Goal: Task Accomplishment & Management: Complete application form

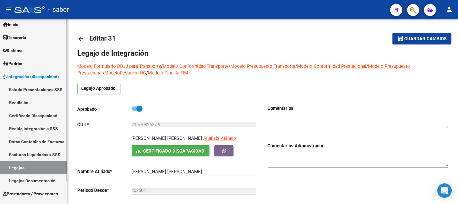
scroll to position [26, 0]
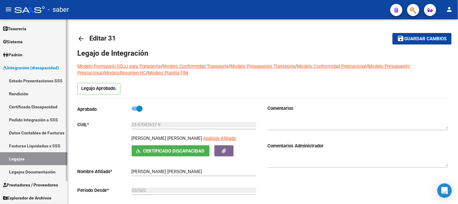
click at [34, 184] on span "Prestadores / Proveedores" at bounding box center [30, 184] width 55 height 7
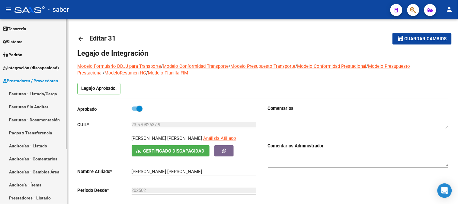
click at [34, 93] on link "Facturas - Listado/Carga" at bounding box center [33, 93] width 67 height 13
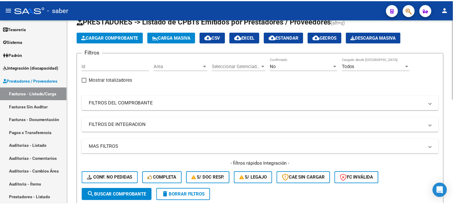
scroll to position [5, 0]
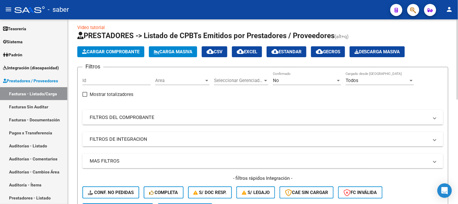
click at [116, 53] on span "Cargar Comprobante" at bounding box center [110, 51] width 57 height 5
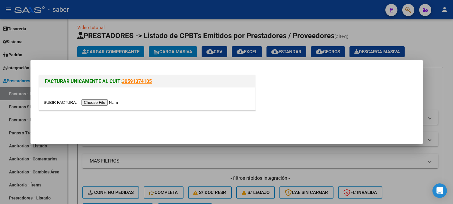
click at [104, 103] on input "file" at bounding box center [82, 102] width 76 height 6
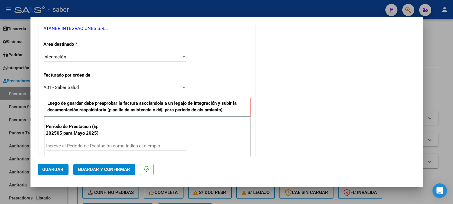
scroll to position [141, 0]
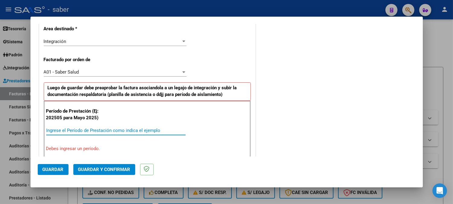
click at [82, 130] on input "Ingrese el Período de Prestación como indica el ejemplo" at bounding box center [116, 129] width 140 height 5
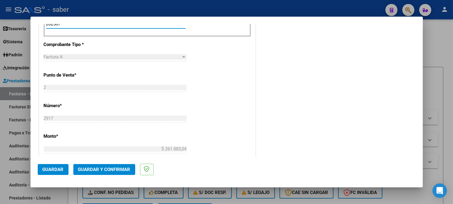
scroll to position [342, 0]
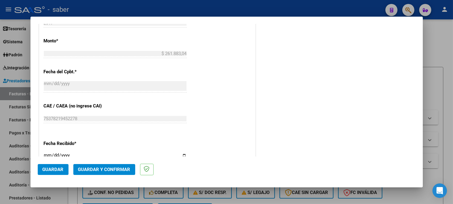
type input "202507"
click at [57, 170] on span "Guardar" at bounding box center [53, 168] width 21 height 5
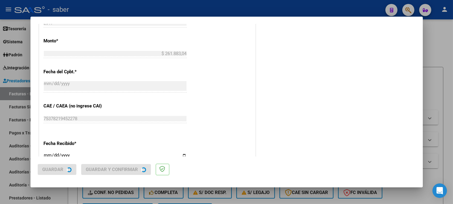
scroll to position [0, 0]
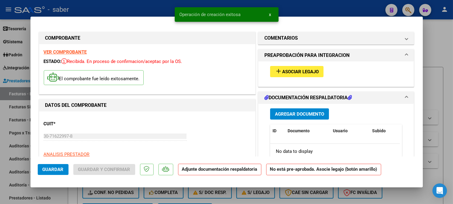
click at [298, 71] on span "Asociar Legajo" at bounding box center [300, 71] width 37 height 5
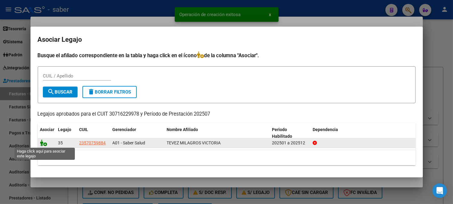
click at [42, 143] on icon at bounding box center [43, 142] width 7 height 7
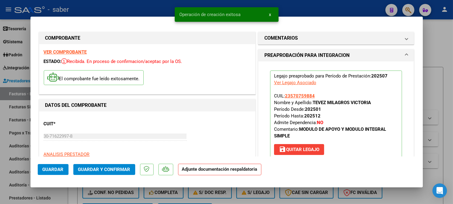
scroll to position [67, 0]
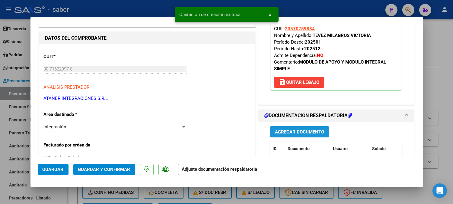
click at [302, 130] on span "Agregar Documento" at bounding box center [299, 131] width 49 height 5
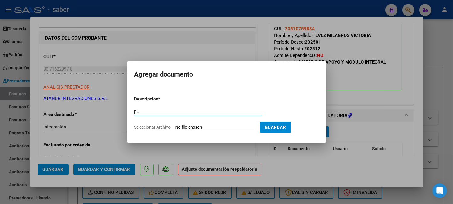
type input "p"
type input "Planilla de asistencia"
click at [175, 124] on input "Seleccionar Archivo" at bounding box center [215, 127] width 80 height 6
type input "C:\fakepath\PA TEVEZ M 2917 202507.pdf"
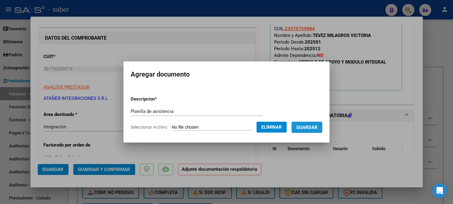
click at [320, 130] on button "Guardar" at bounding box center [307, 126] width 31 height 11
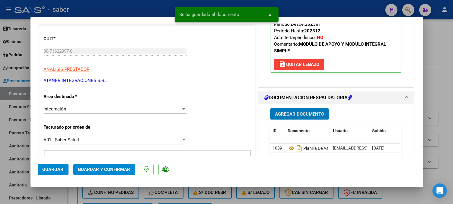
scroll to position [134, 0]
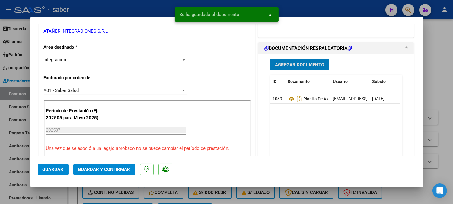
click at [110, 168] on span "Guardar y Confirmar" at bounding box center [104, 168] width 52 height 5
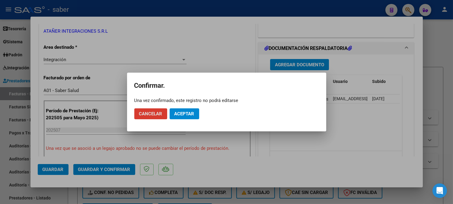
click at [188, 113] on span "Aceptar" at bounding box center [185, 113] width 20 height 5
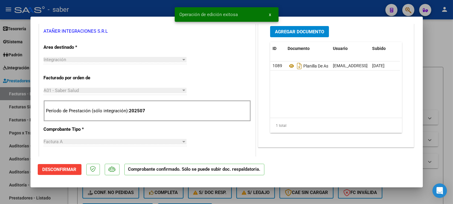
click at [443, 133] on div at bounding box center [226, 102] width 453 height 204
type input "$ 0,00"
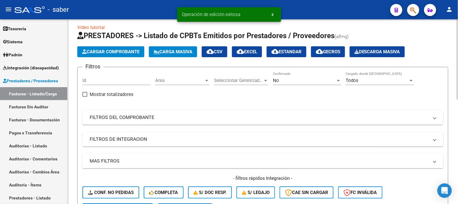
click at [119, 50] on span "Cargar Comprobante" at bounding box center [110, 51] width 57 height 5
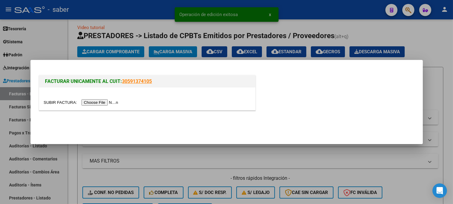
click at [107, 100] on input "file" at bounding box center [82, 102] width 76 height 6
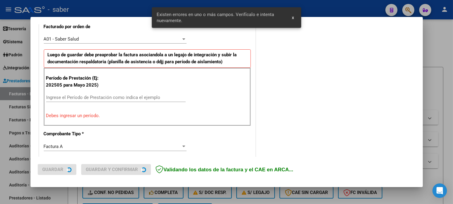
scroll to position [174, 0]
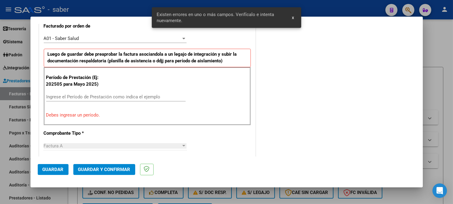
click at [103, 96] on input "Ingrese el Período de Prestación como indica el ejemplo" at bounding box center [116, 96] width 140 height 5
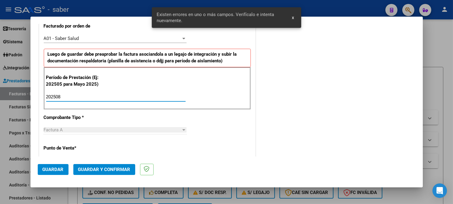
type input "202508"
drag, startPoint x: 44, startPoint y: 170, endPoint x: 47, endPoint y: 170, distance: 3.1
click at [45, 170] on span "Guardar" at bounding box center [53, 168] width 21 height 5
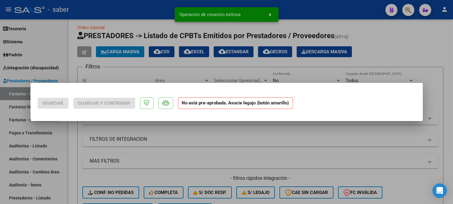
scroll to position [0, 0]
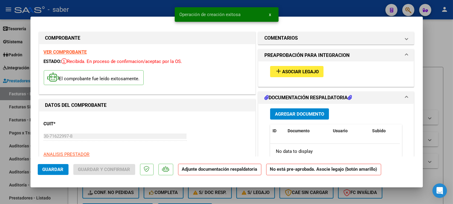
click at [306, 75] on button "add Asociar Legajo" at bounding box center [296, 71] width 53 height 11
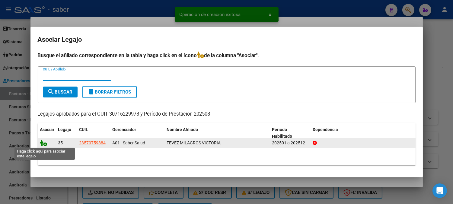
click at [46, 143] on icon at bounding box center [43, 142] width 7 height 7
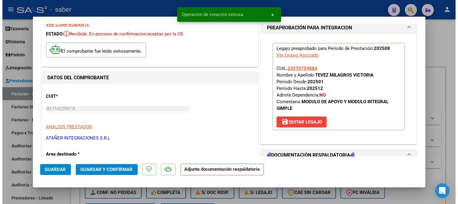
scroll to position [67, 0]
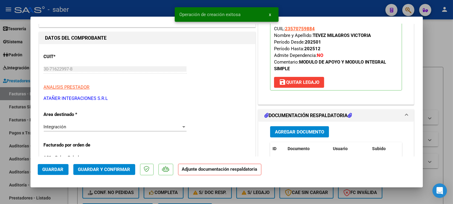
click at [304, 131] on span "Agregar Documento" at bounding box center [299, 131] width 49 height 5
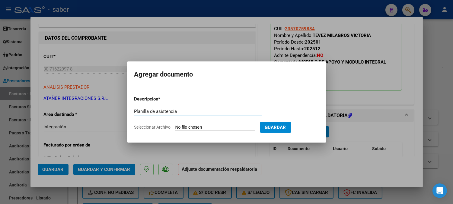
type input "Planilla de asistencia"
click at [175, 124] on input "Seleccionar Archivo" at bounding box center [215, 127] width 80 height 6
type input "C:\fakepath\PA TEVEZ M 2918 202508.pdf"
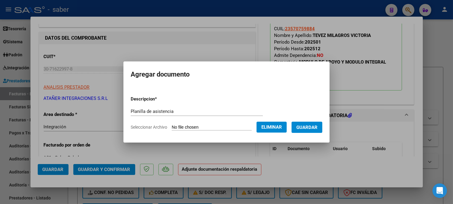
drag, startPoint x: 317, startPoint y: 128, endPoint x: 229, endPoint y: 145, distance: 89.8
click at [316, 129] on span "Guardar" at bounding box center [307, 126] width 21 height 5
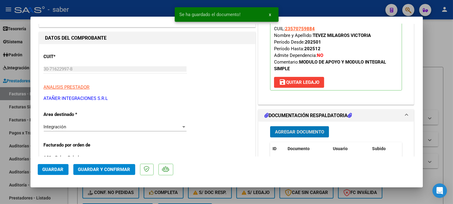
click at [109, 168] on span "Guardar y Confirmar" at bounding box center [104, 168] width 52 height 5
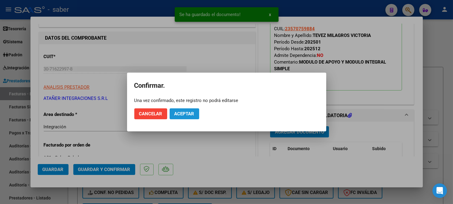
click at [183, 109] on button "Aceptar" at bounding box center [185, 113] width 30 height 11
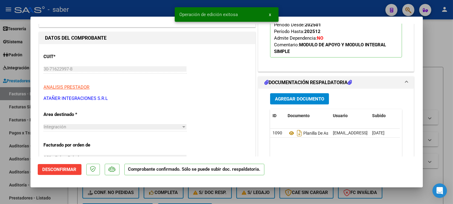
click at [426, 78] on div at bounding box center [226, 102] width 453 height 204
type input "$ 0,00"
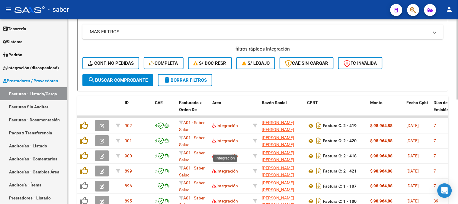
scroll to position [173, 0]
